Goal: Task Accomplishment & Management: Manage account settings

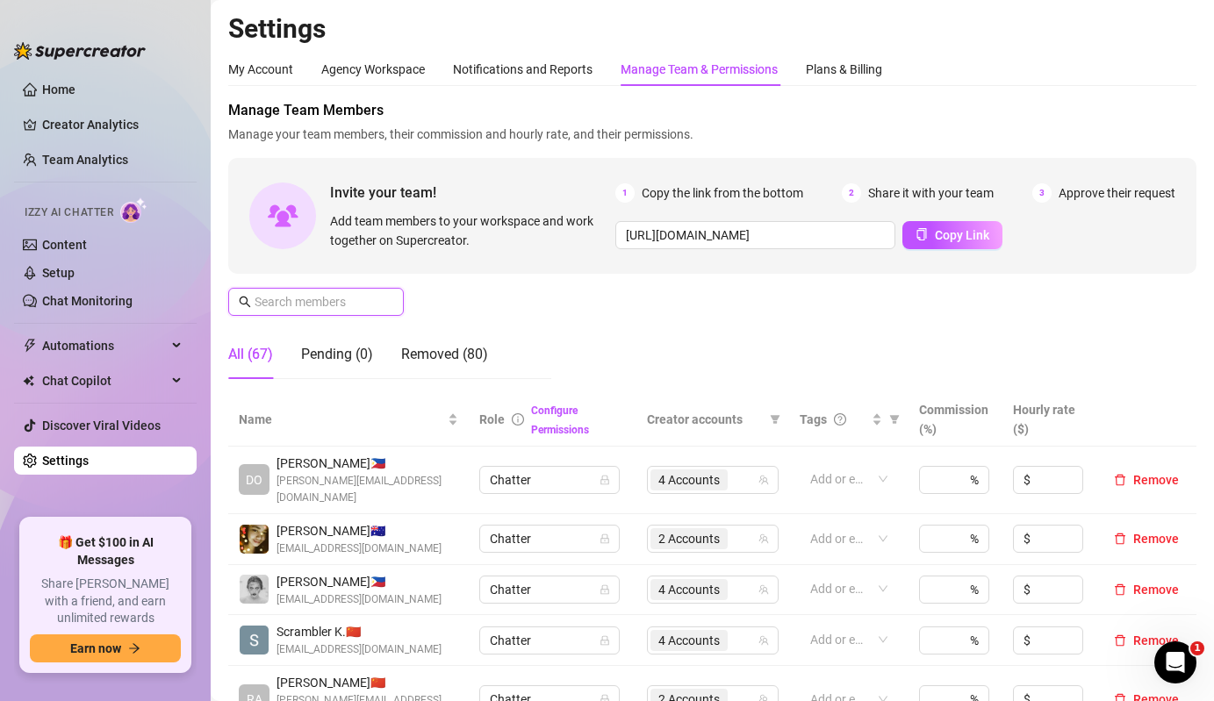
click at [322, 308] on input "text" at bounding box center [317, 301] width 125 height 19
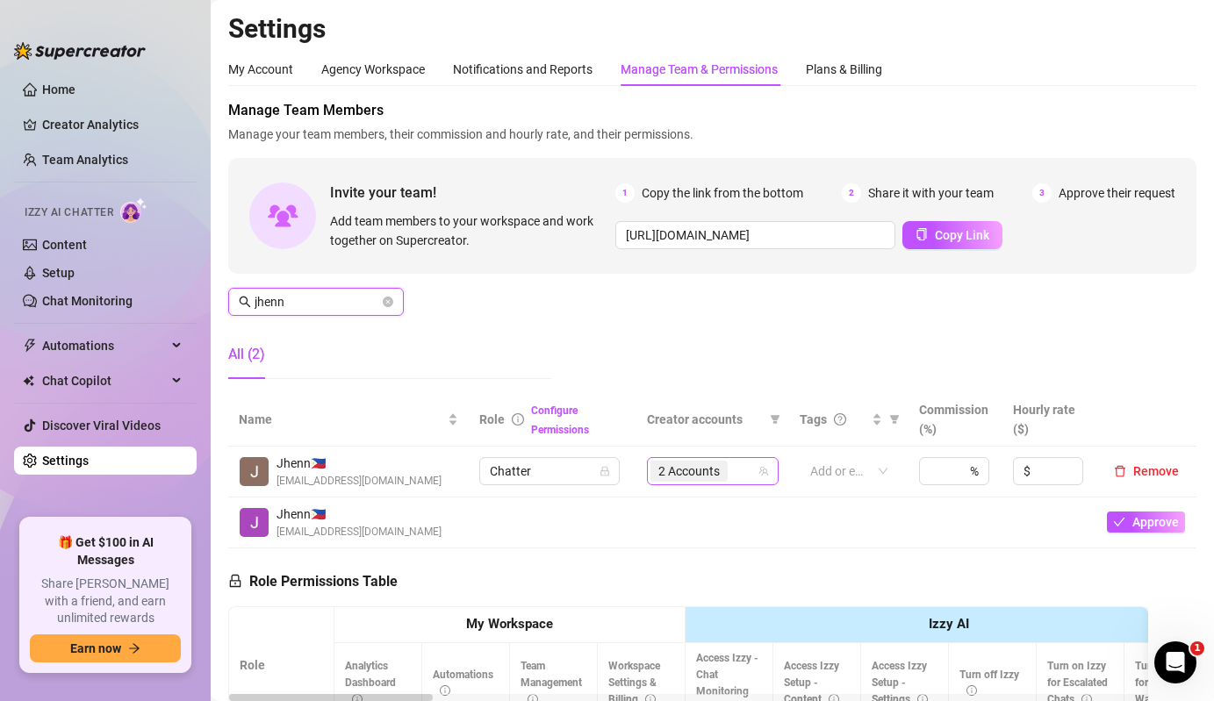
click at [697, 471] on span "2 Accounts" at bounding box center [688, 471] width 61 height 19
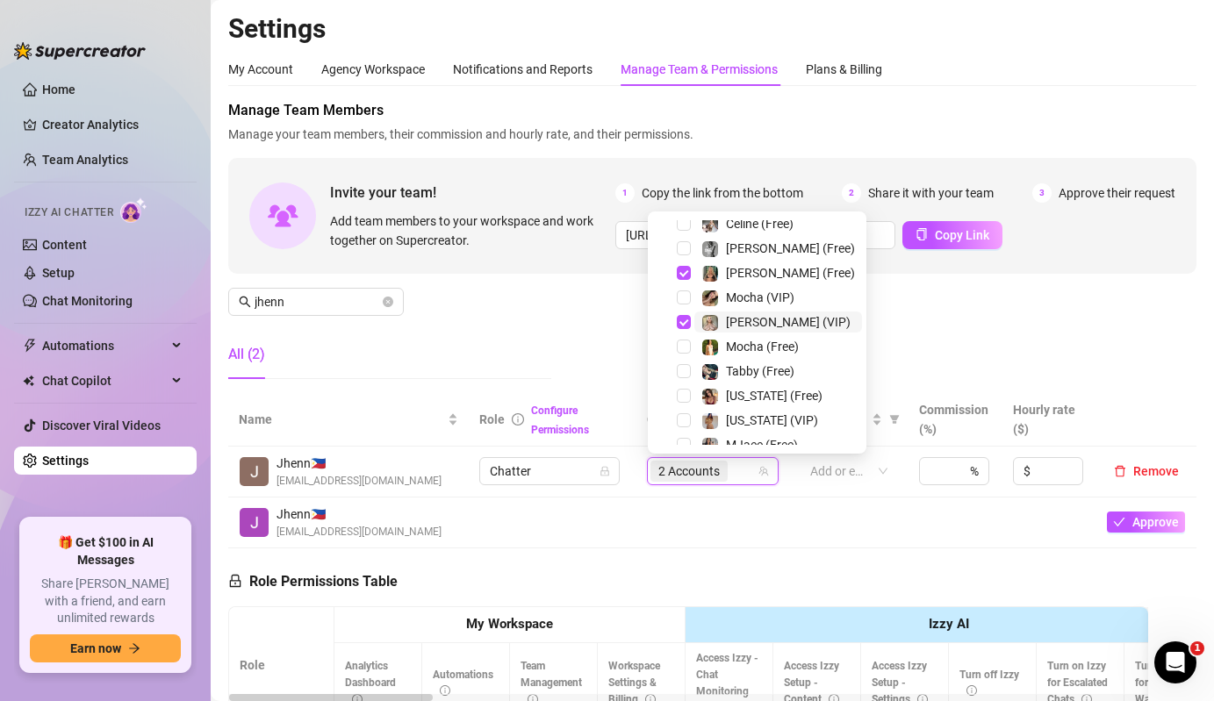
scroll to position [219, 0]
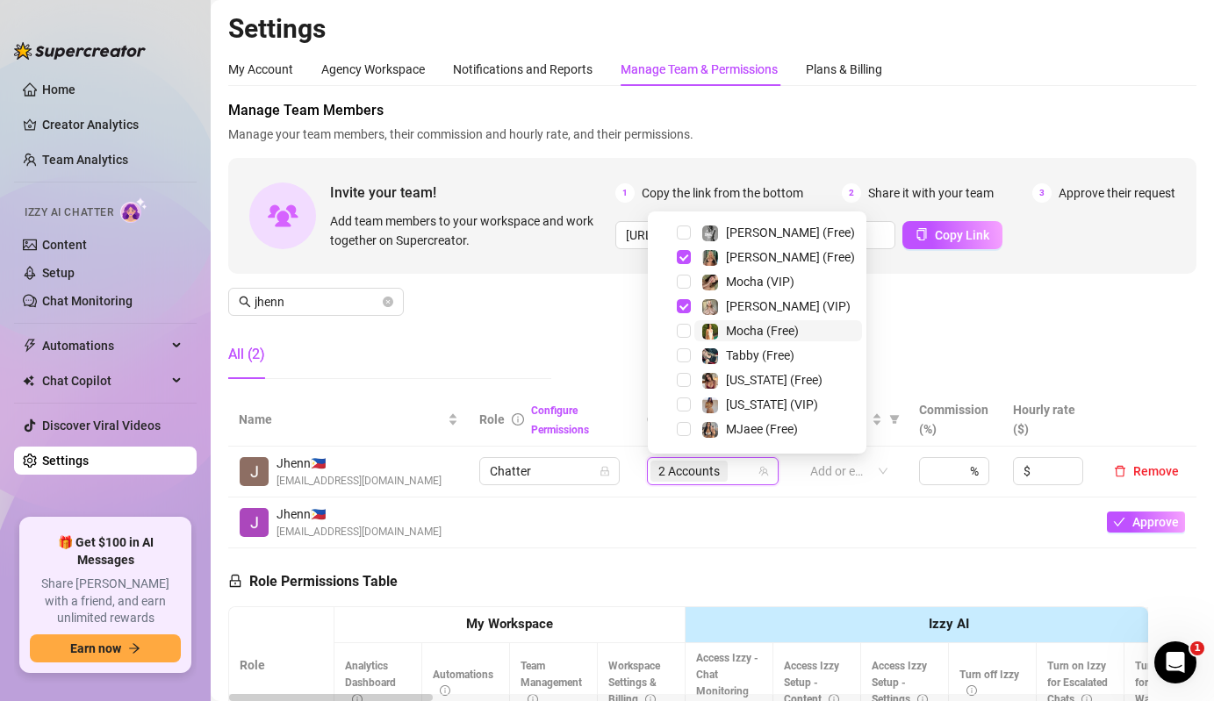
click at [739, 330] on span "Mocha (Free)" at bounding box center [762, 331] width 73 height 14
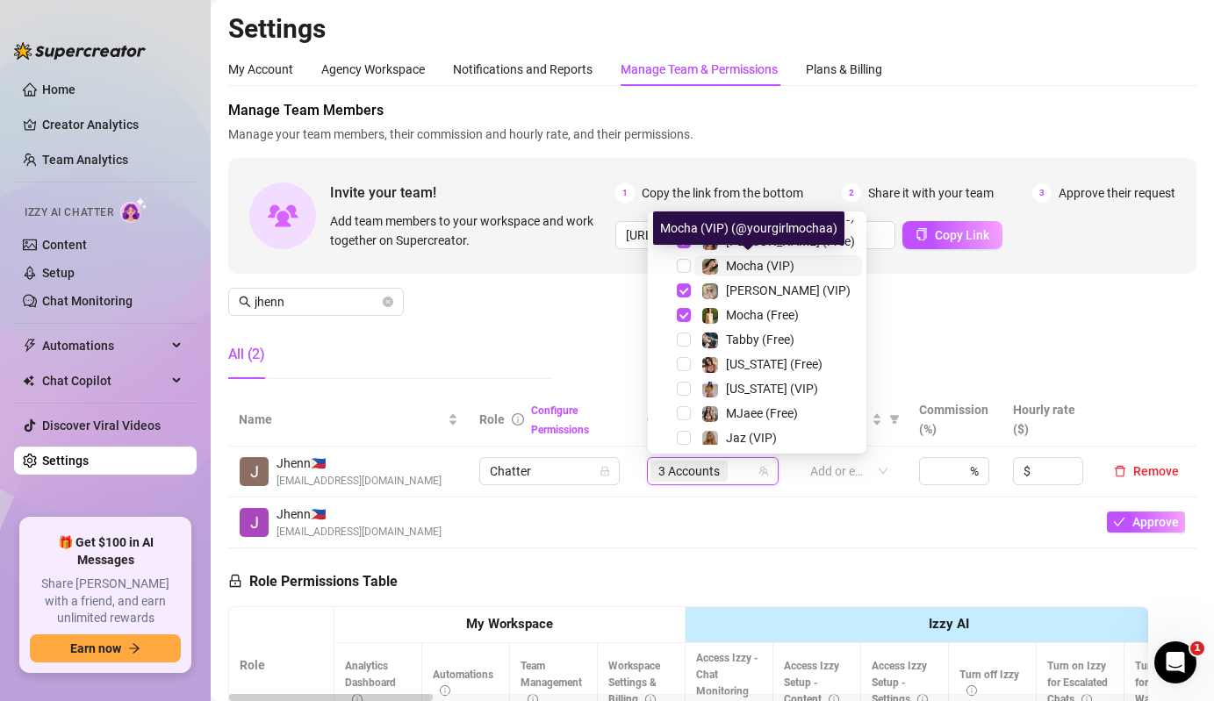
scroll to position [230, 0]
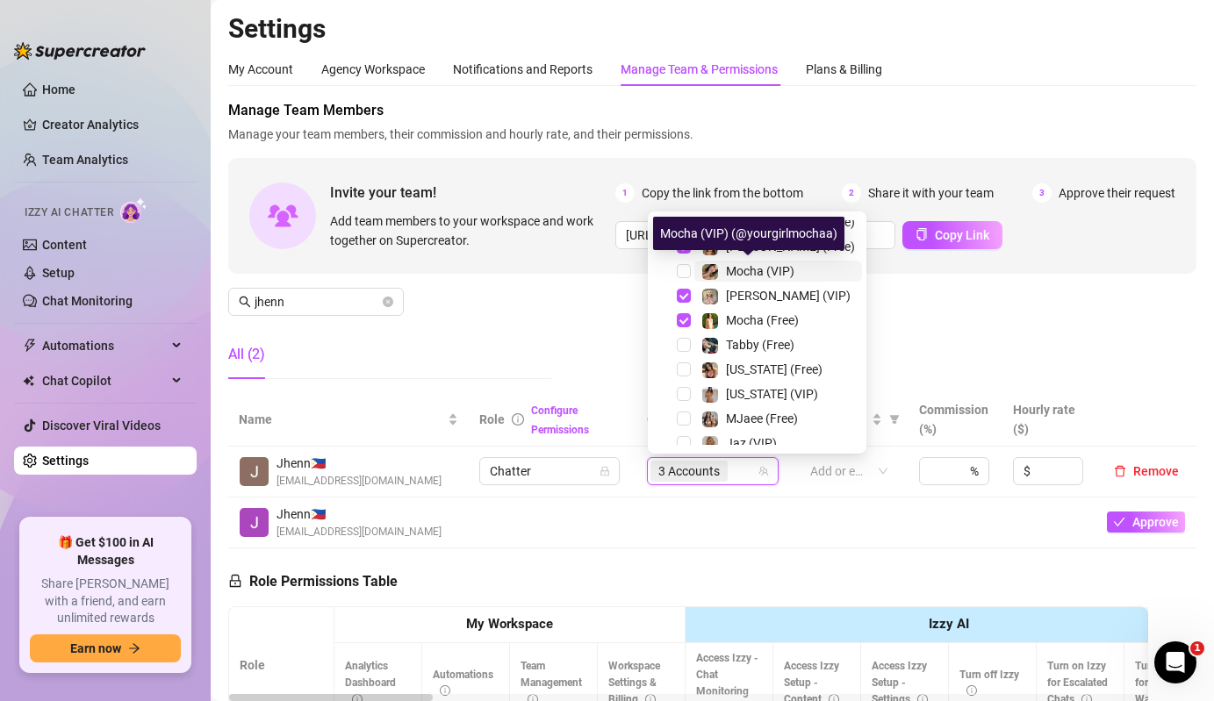
click at [731, 274] on span "Mocha (VIP)" at bounding box center [760, 271] width 68 height 14
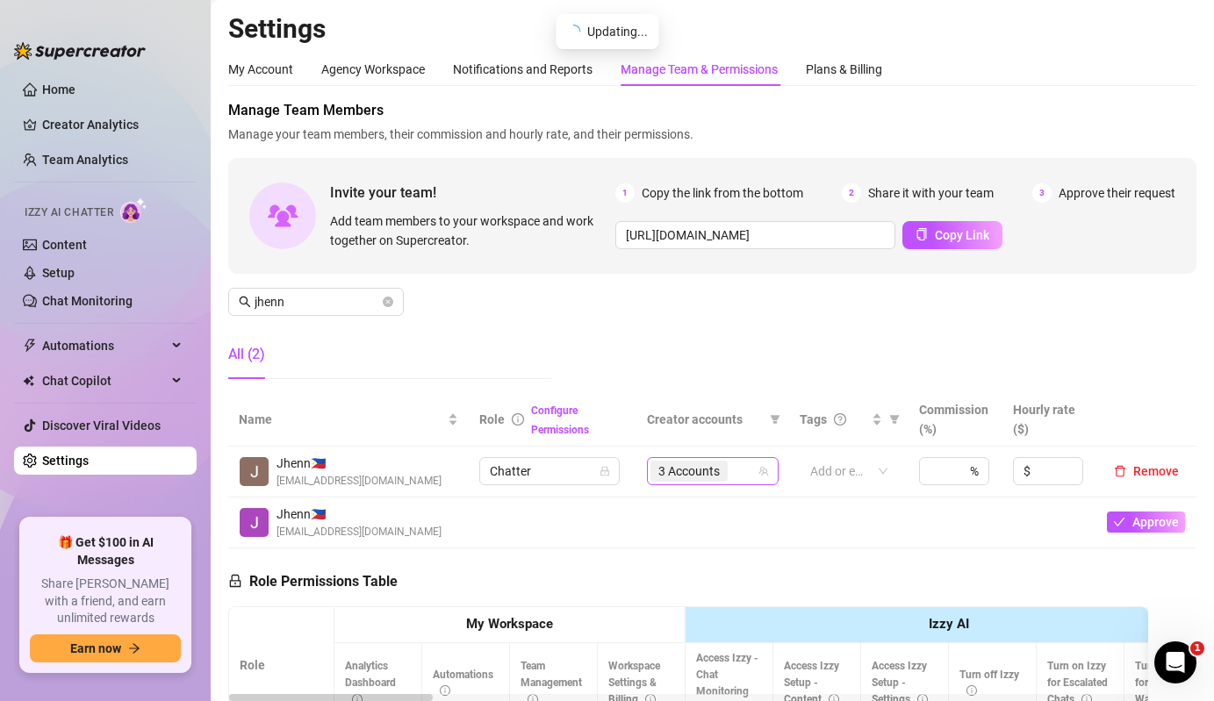
click at [711, 462] on span "3 Accounts" at bounding box center [688, 471] width 61 height 19
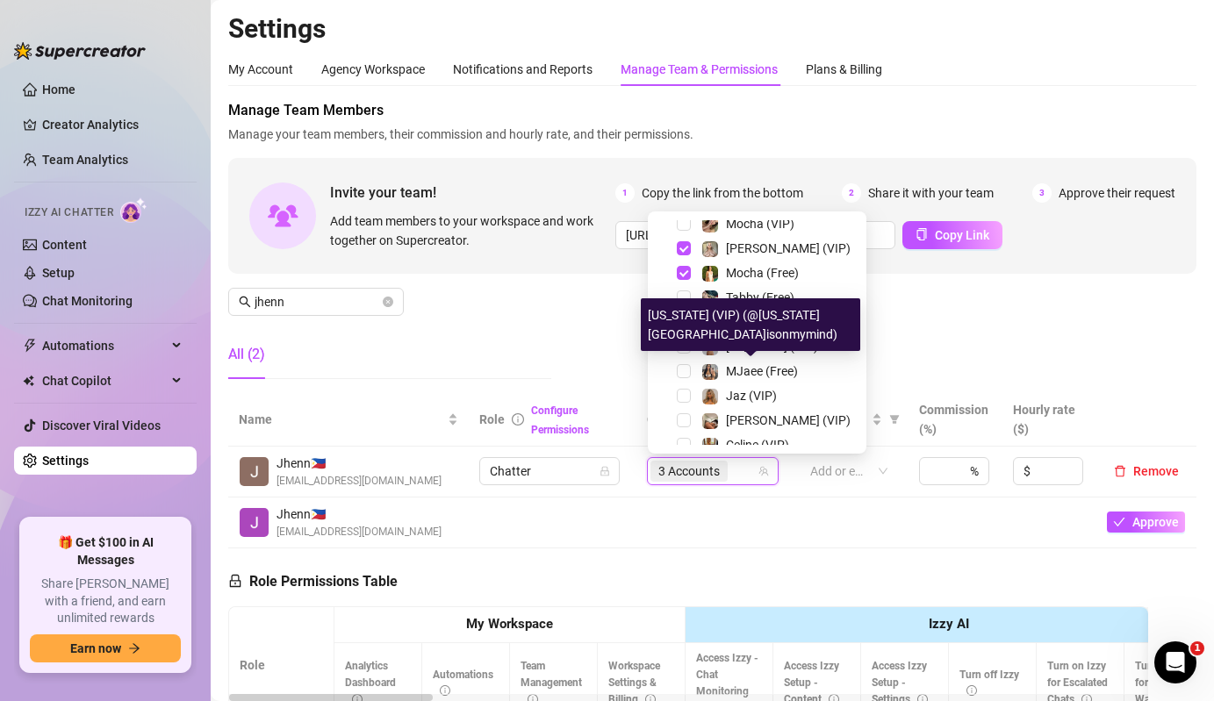
scroll to position [252, 0]
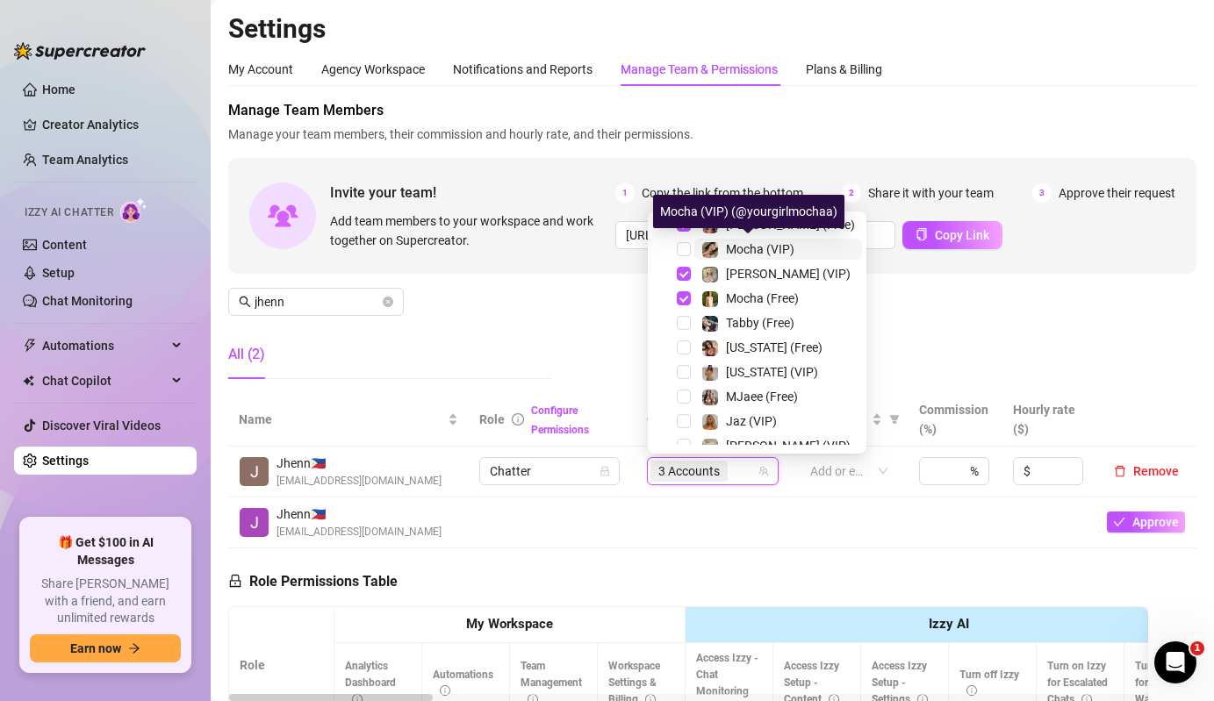
click at [726, 254] on span "Mocha (VIP)" at bounding box center [760, 249] width 68 height 14
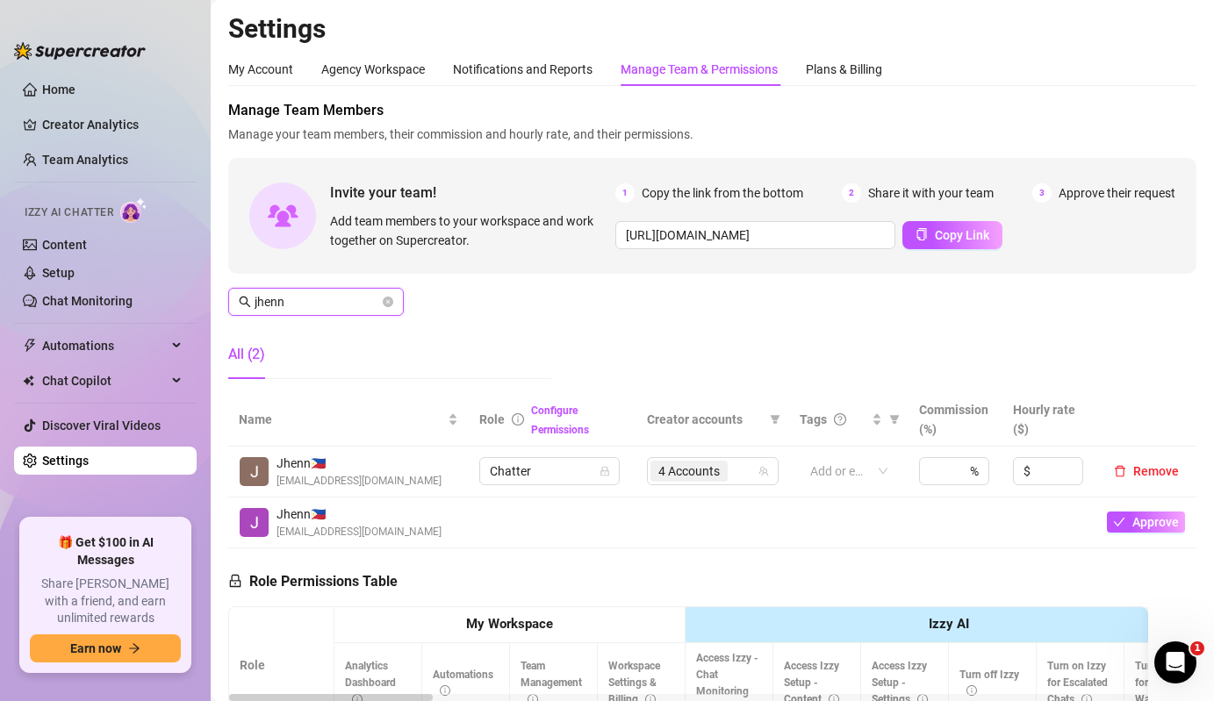
click at [349, 299] on input "jhenn" at bounding box center [317, 301] width 125 height 19
type input "a"
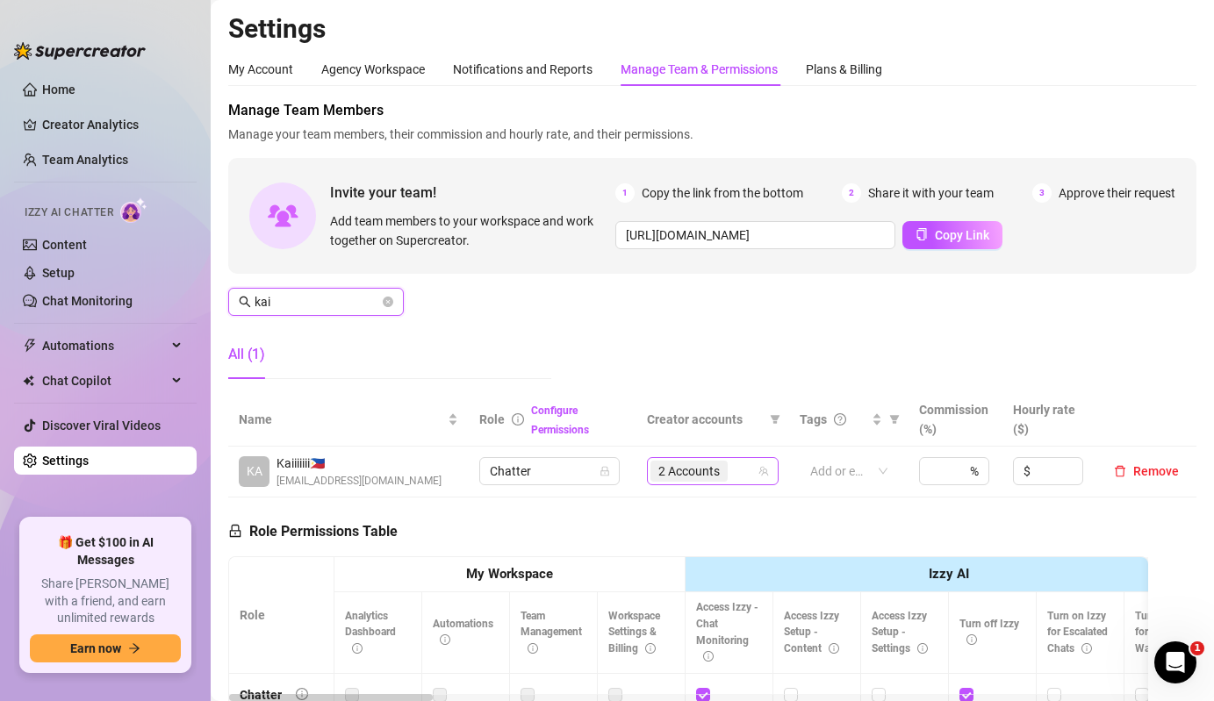
click at [724, 478] on span "2 Accounts" at bounding box center [689, 471] width 77 height 21
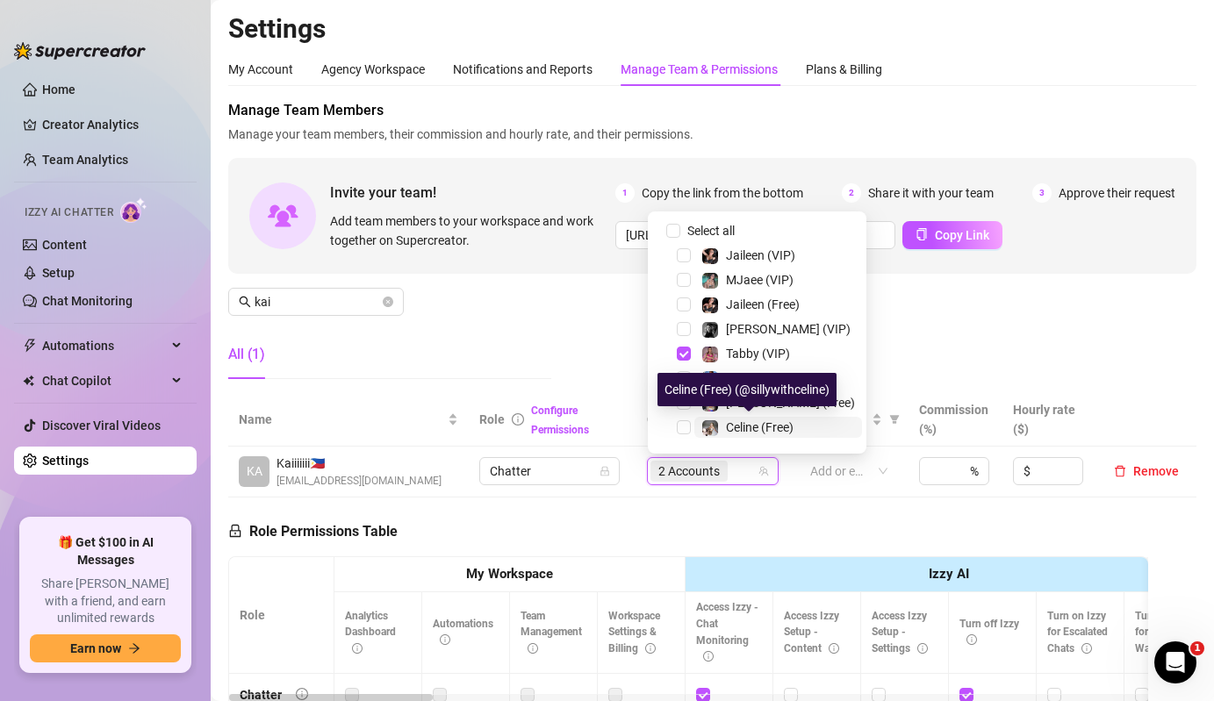
scroll to position [341, 0]
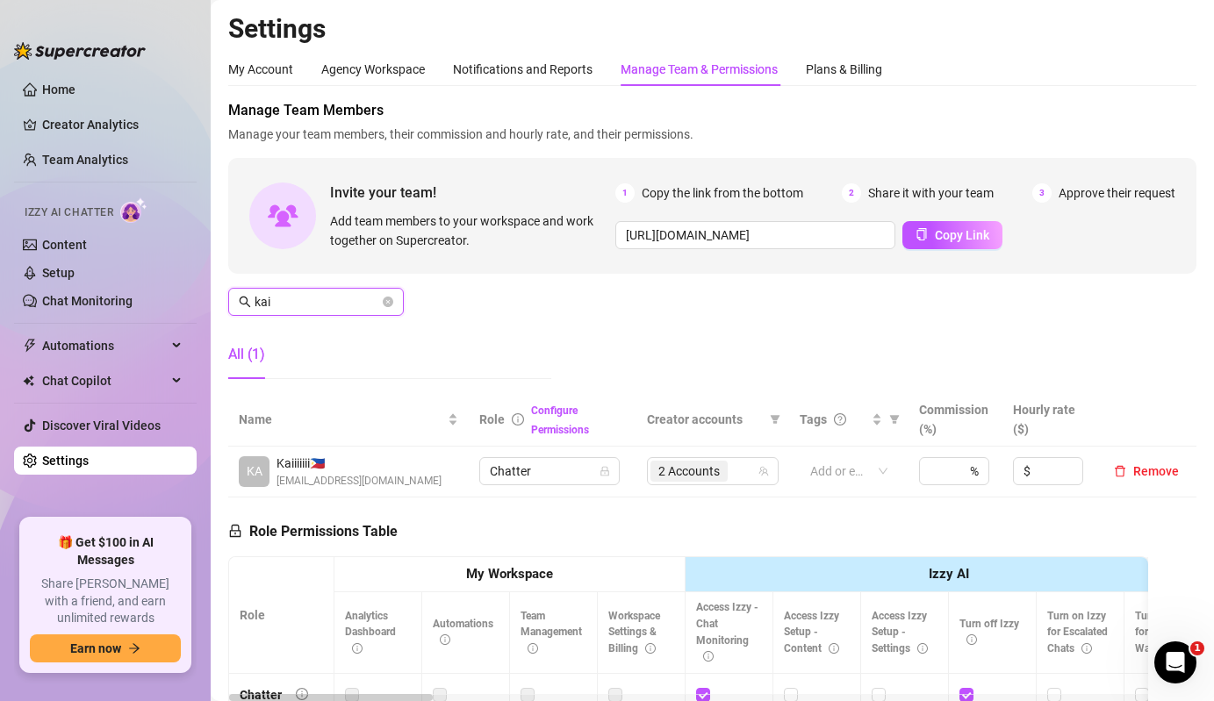
click at [354, 305] on input "kai" at bounding box center [317, 301] width 125 height 19
type input "ressi"
